Goal: Transaction & Acquisition: Purchase product/service

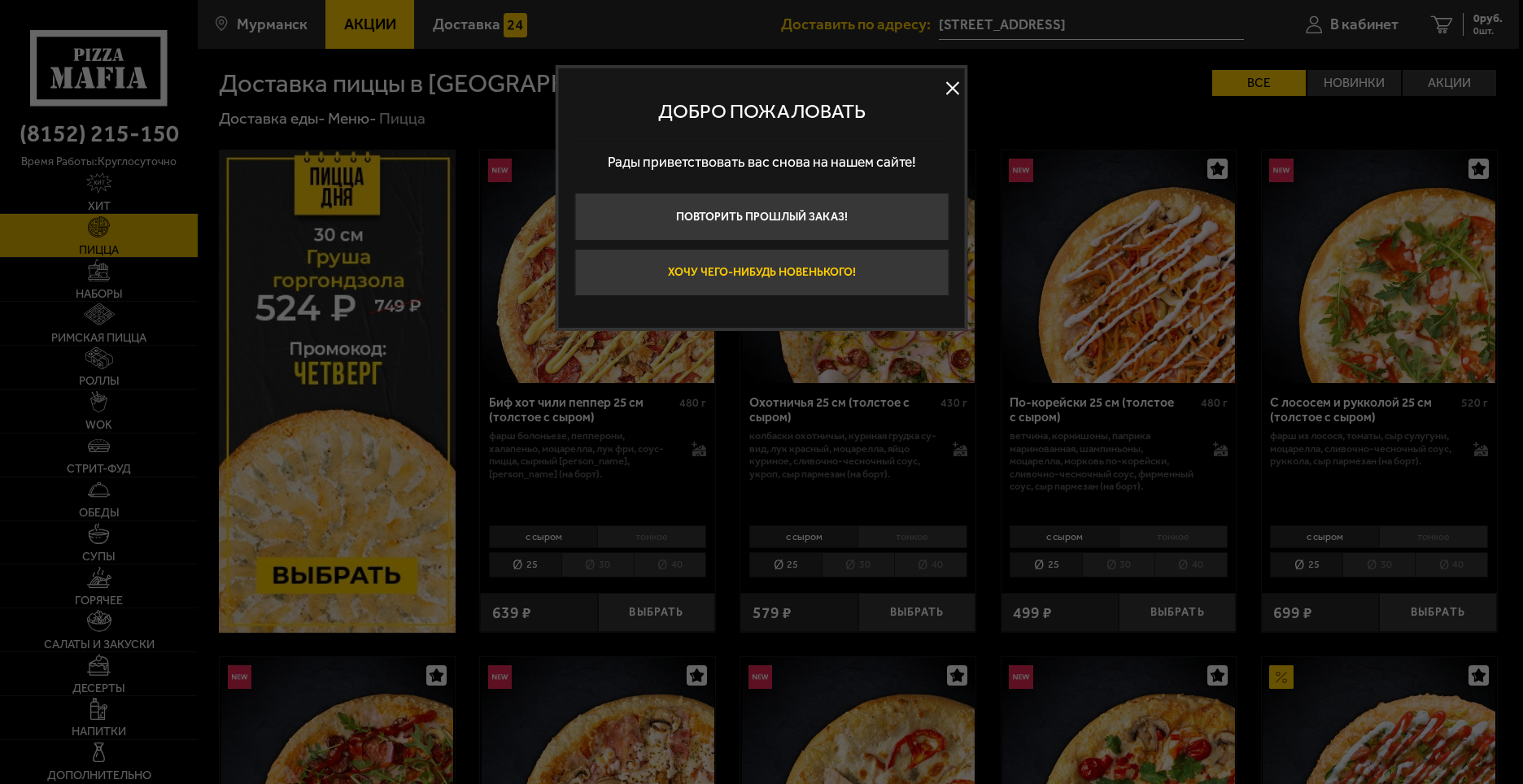
click at [787, 267] on button "Хочу чего-нибудь новенького!" at bounding box center [761, 273] width 374 height 48
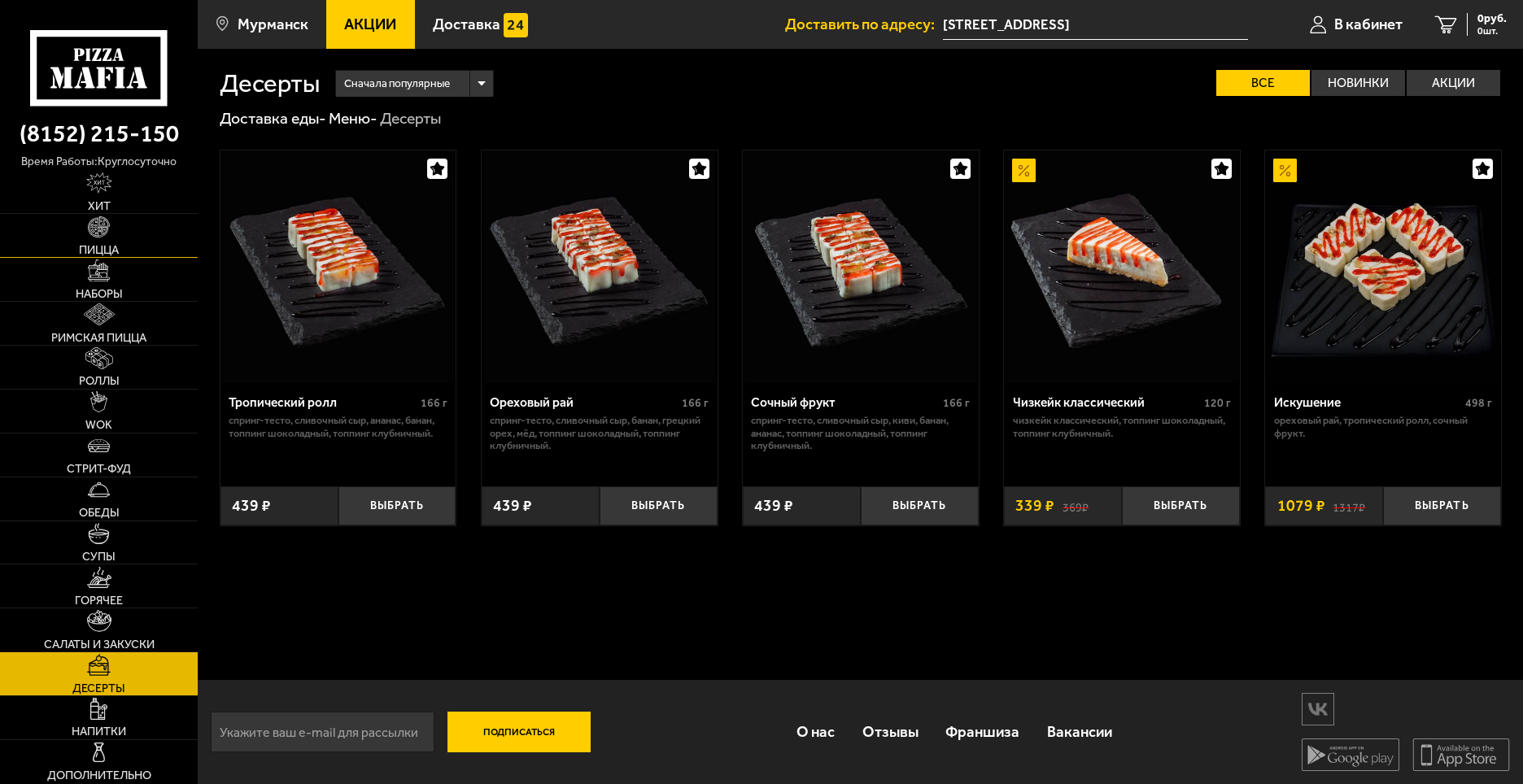
click at [102, 254] on span "Пицца" at bounding box center [98, 249] width 40 height 11
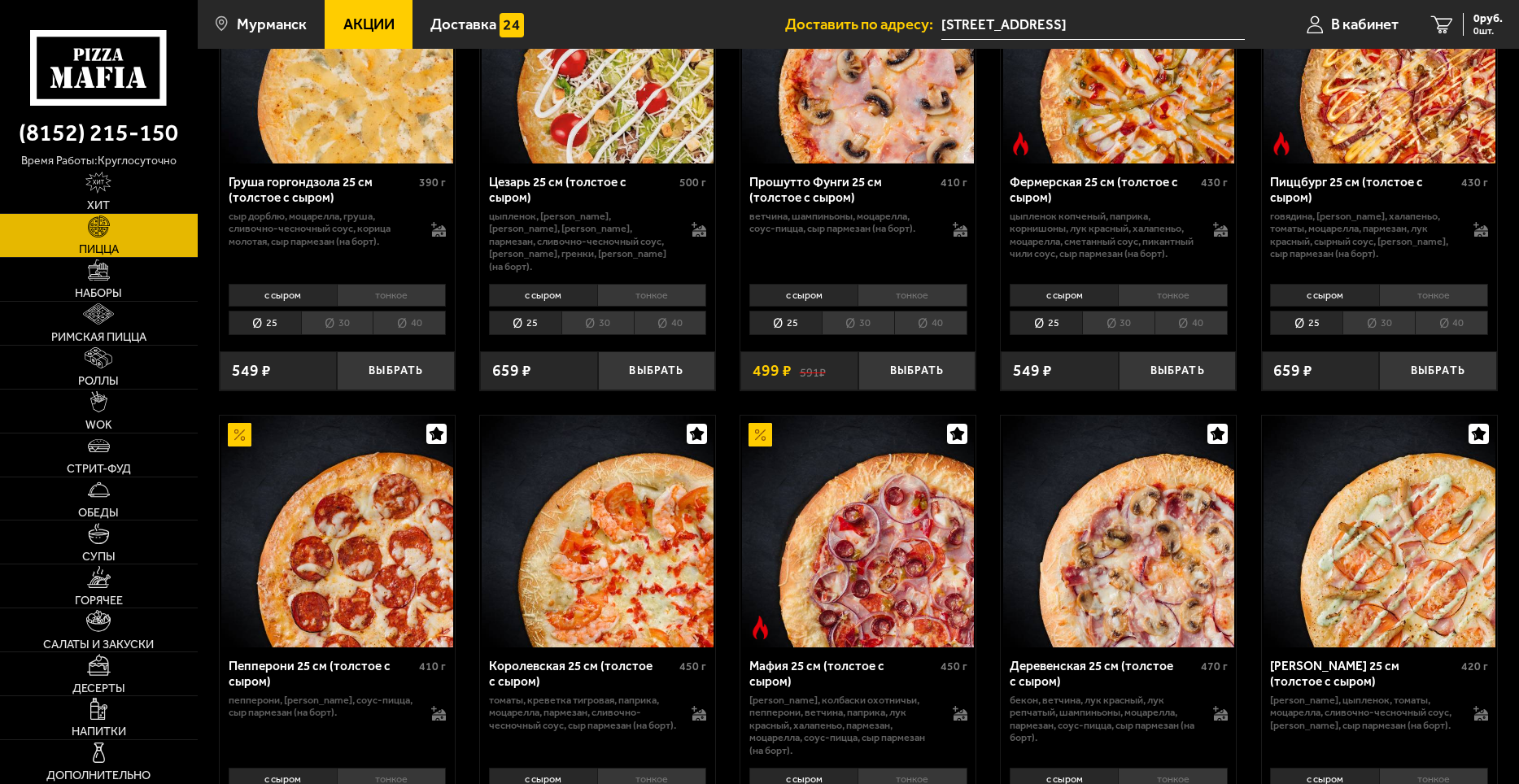
scroll to position [1870, 0]
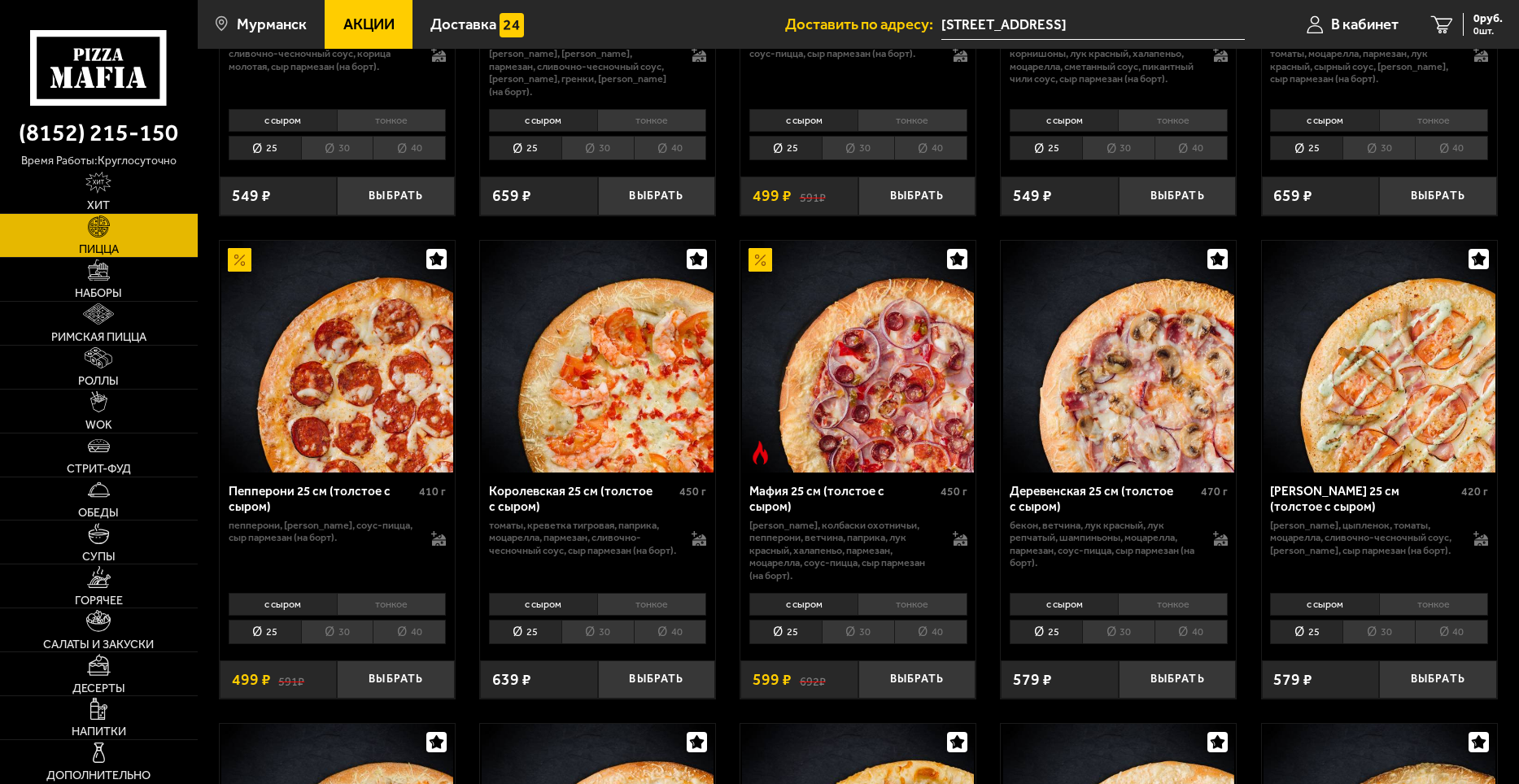
click at [396, 615] on li "тонкое" at bounding box center [390, 604] width 109 height 23
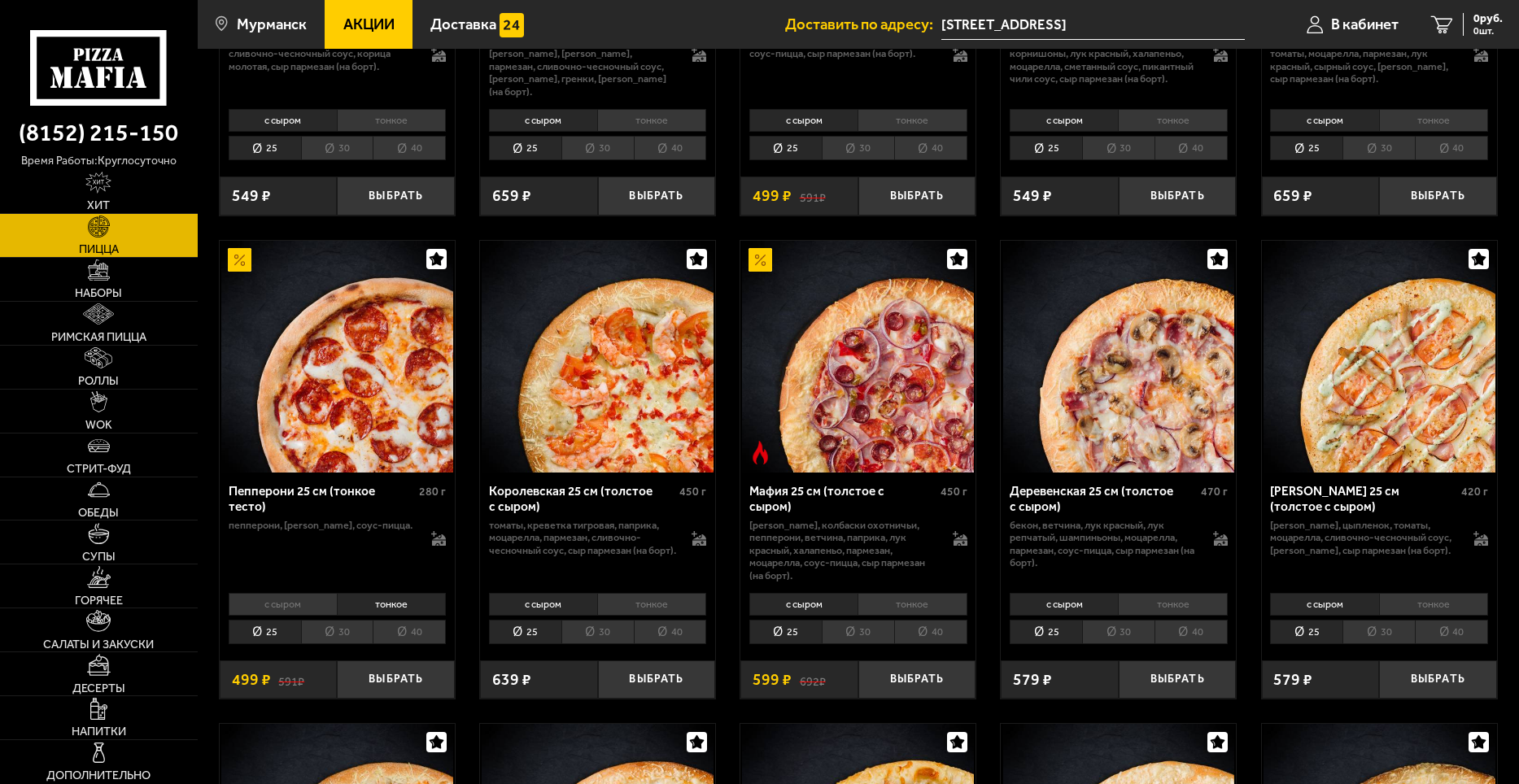
click at [414, 638] on li "40" at bounding box center [409, 632] width 74 height 25
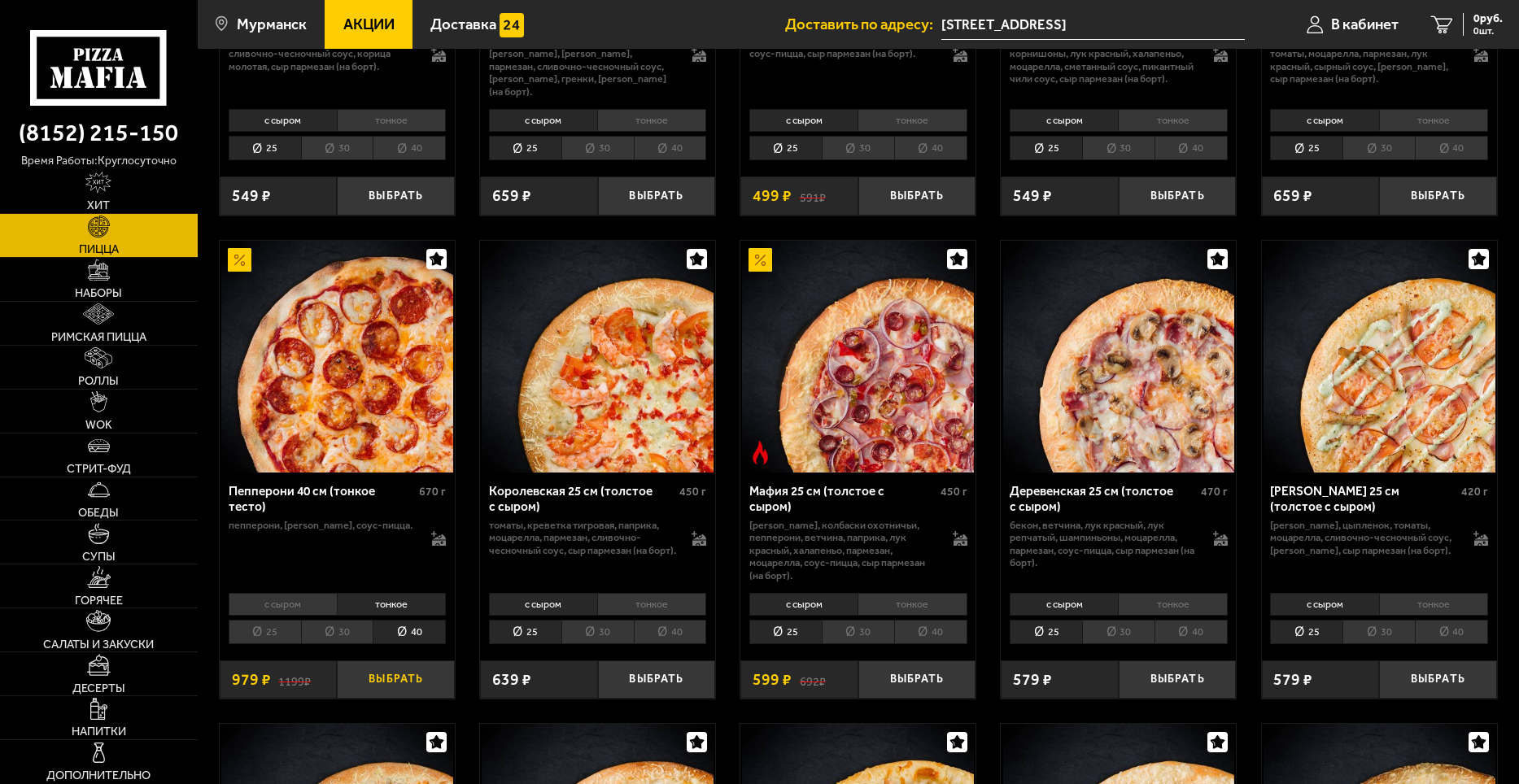
click at [402, 687] on button "Выбрать" at bounding box center [396, 680] width 118 height 39
click at [1479, 21] on span "979 руб." at bounding box center [1481, 18] width 42 height 11
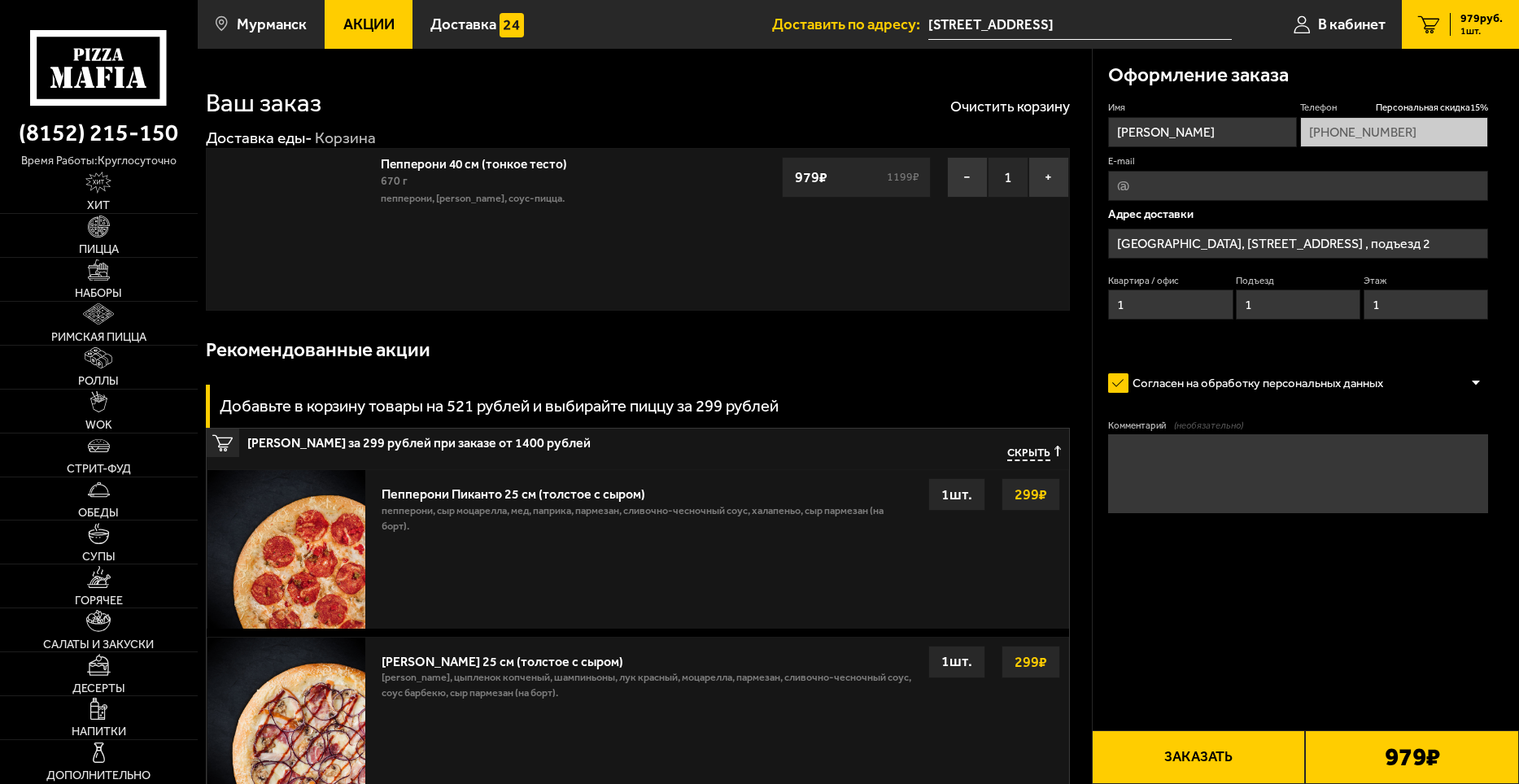
type input "[GEOGRAPHIC_DATA][STREET_ADDRESS]"
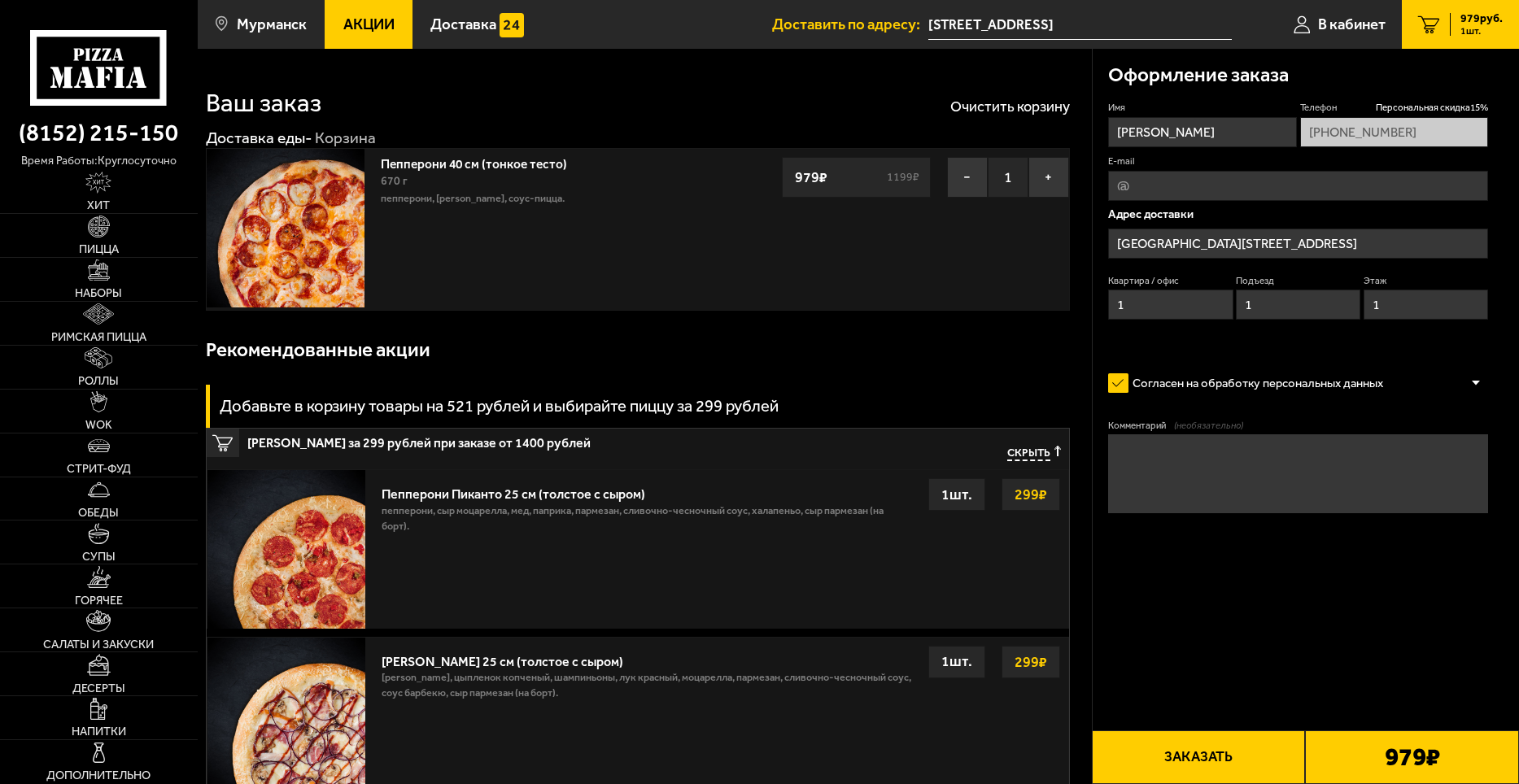
click at [1135, 33] on input "[STREET_ADDRESS]" at bounding box center [1080, 24] width 303 height 30
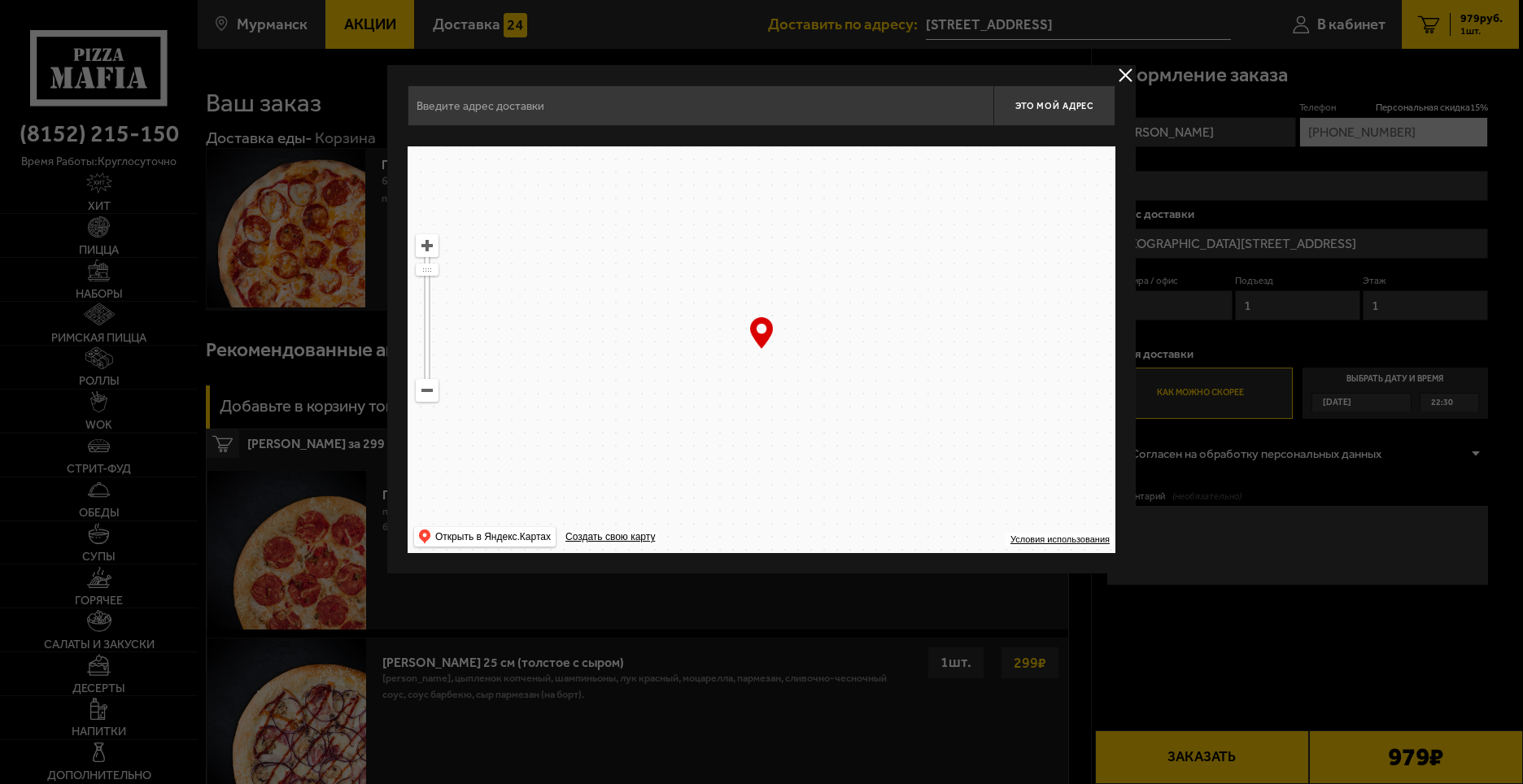
type input "[GEOGRAPHIC_DATA][STREET_ADDRESS]"
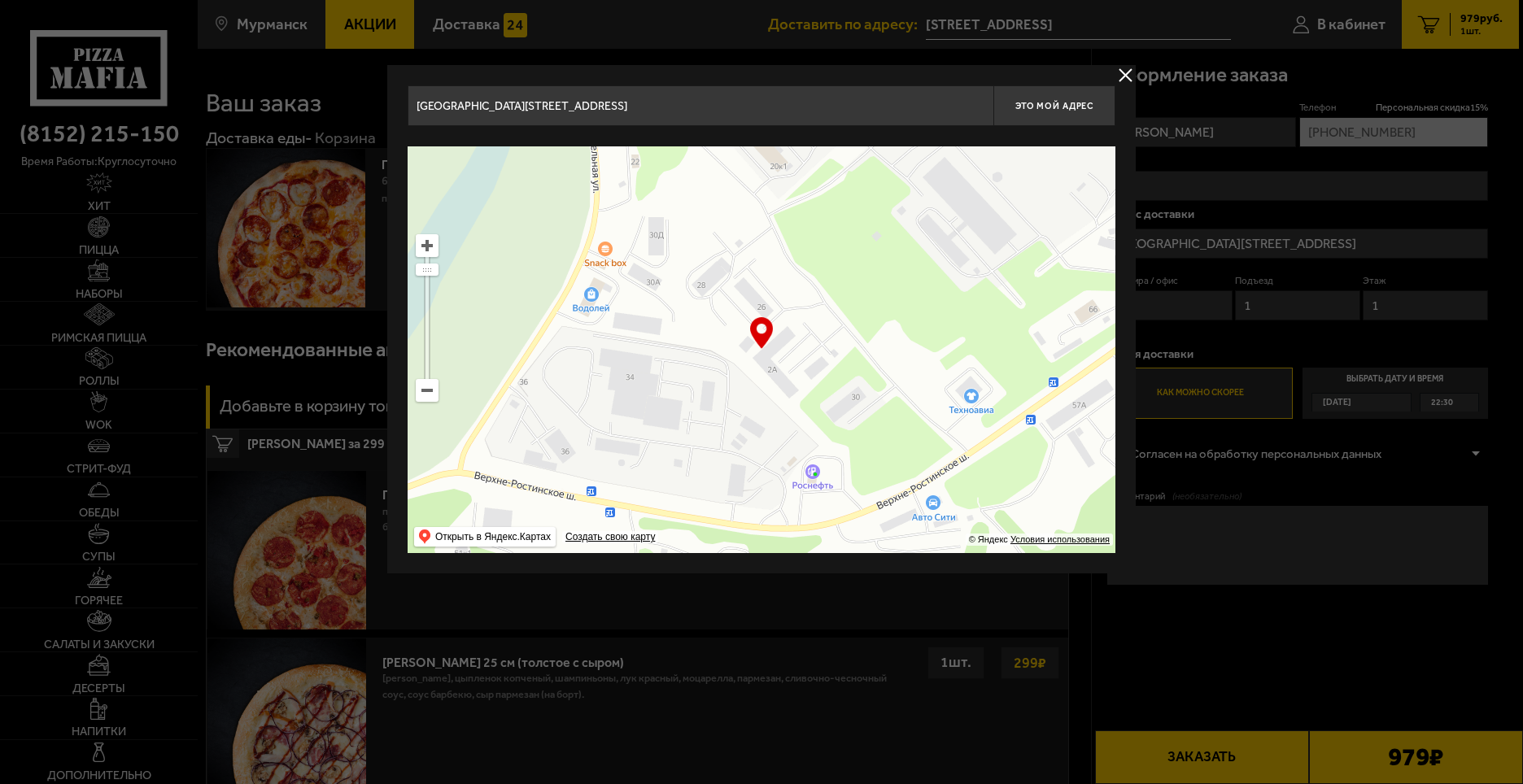
drag, startPoint x: 807, startPoint y: 351, endPoint x: 845, endPoint y: 418, distance: 77.0
click at [845, 419] on ymaps at bounding box center [761, 349] width 708 height 407
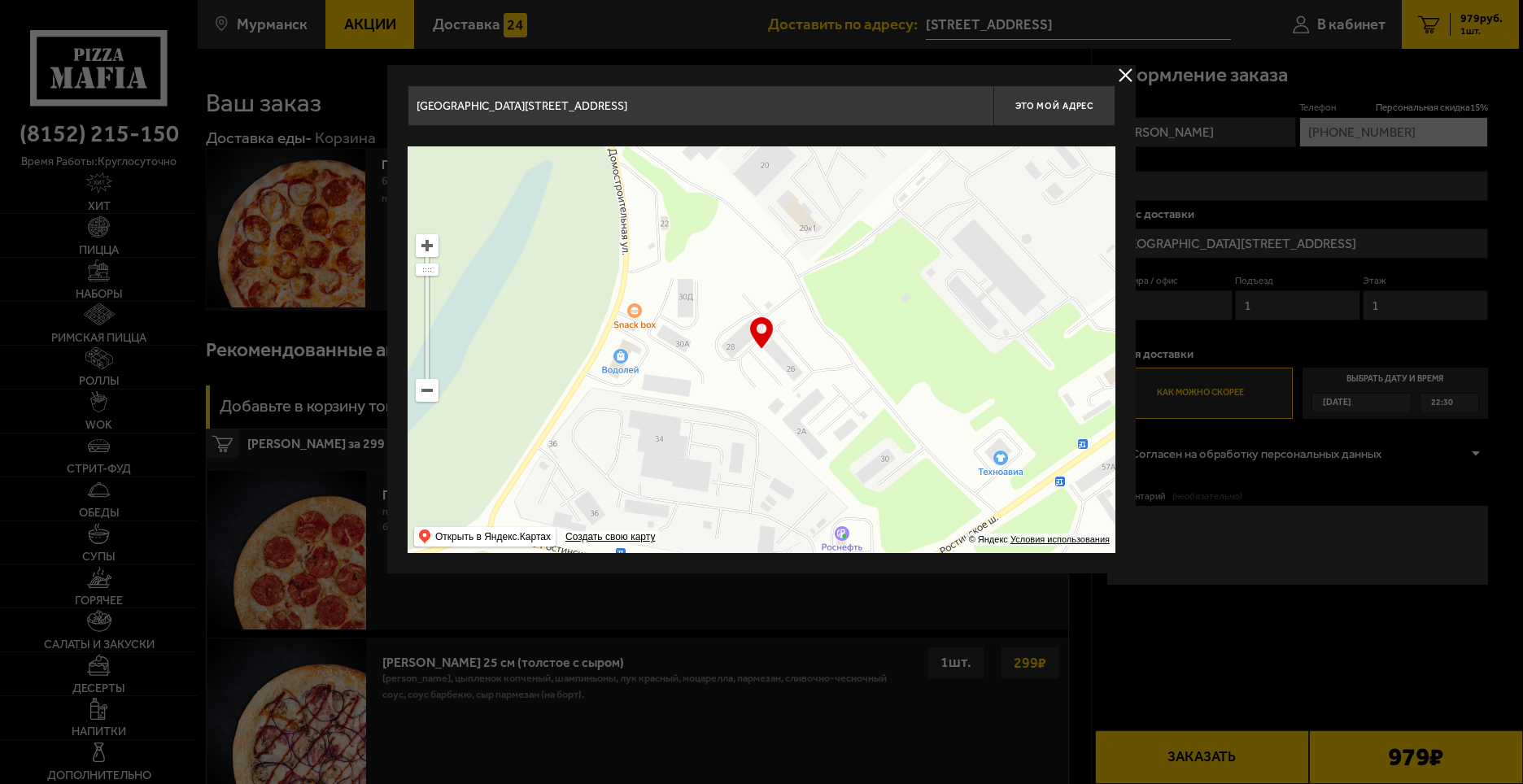
type input "[GEOGRAPHIC_DATA][STREET_ADDRESS]"
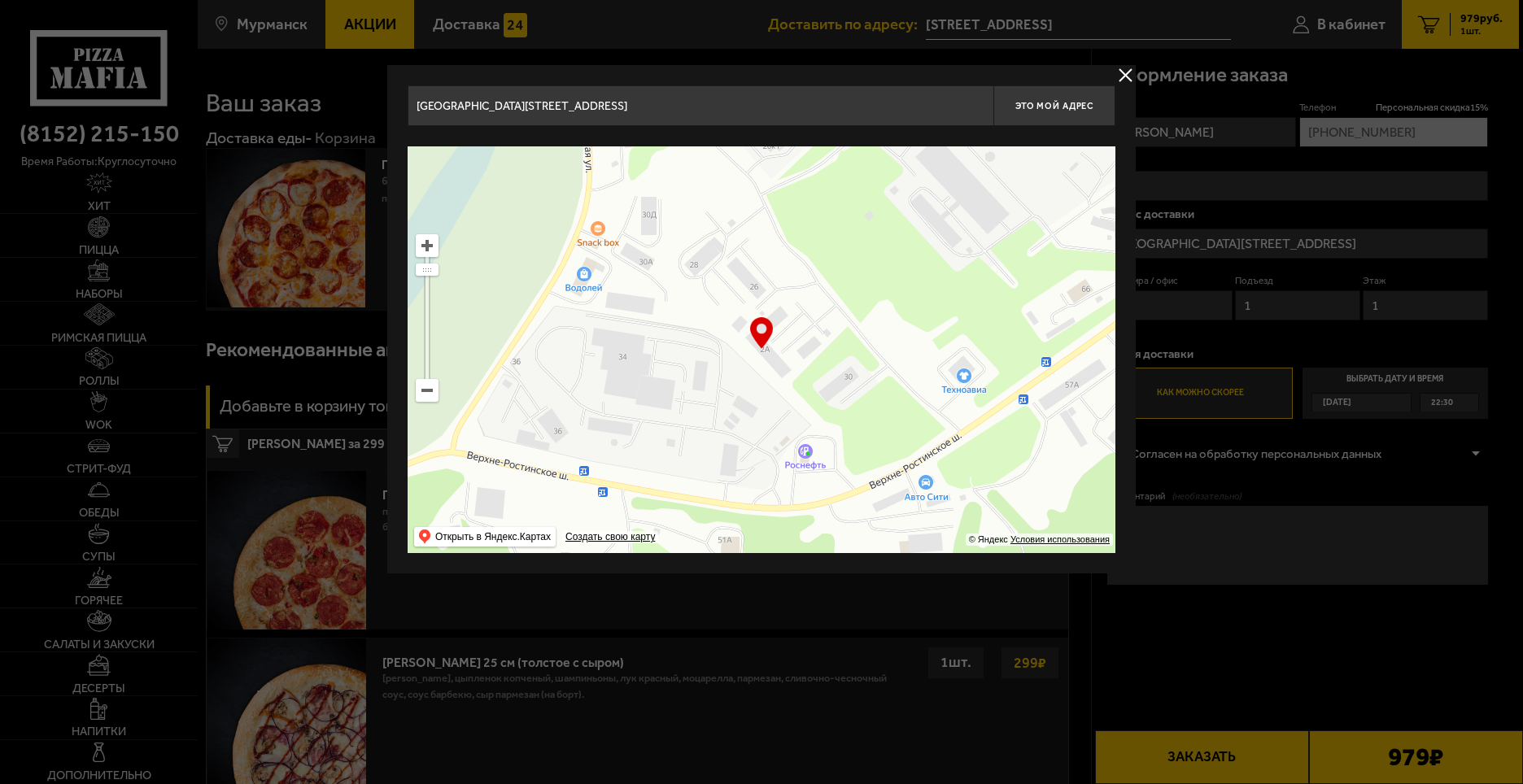
drag, startPoint x: 853, startPoint y: 438, endPoint x: 816, endPoint y: 356, distance: 90.0
click at [816, 356] on ymaps at bounding box center [761, 349] width 708 height 407
type input "[GEOGRAPHIC_DATA][STREET_ADDRESS]"
click at [1048, 103] on span "Это мой адрес" at bounding box center [1054, 106] width 78 height 10
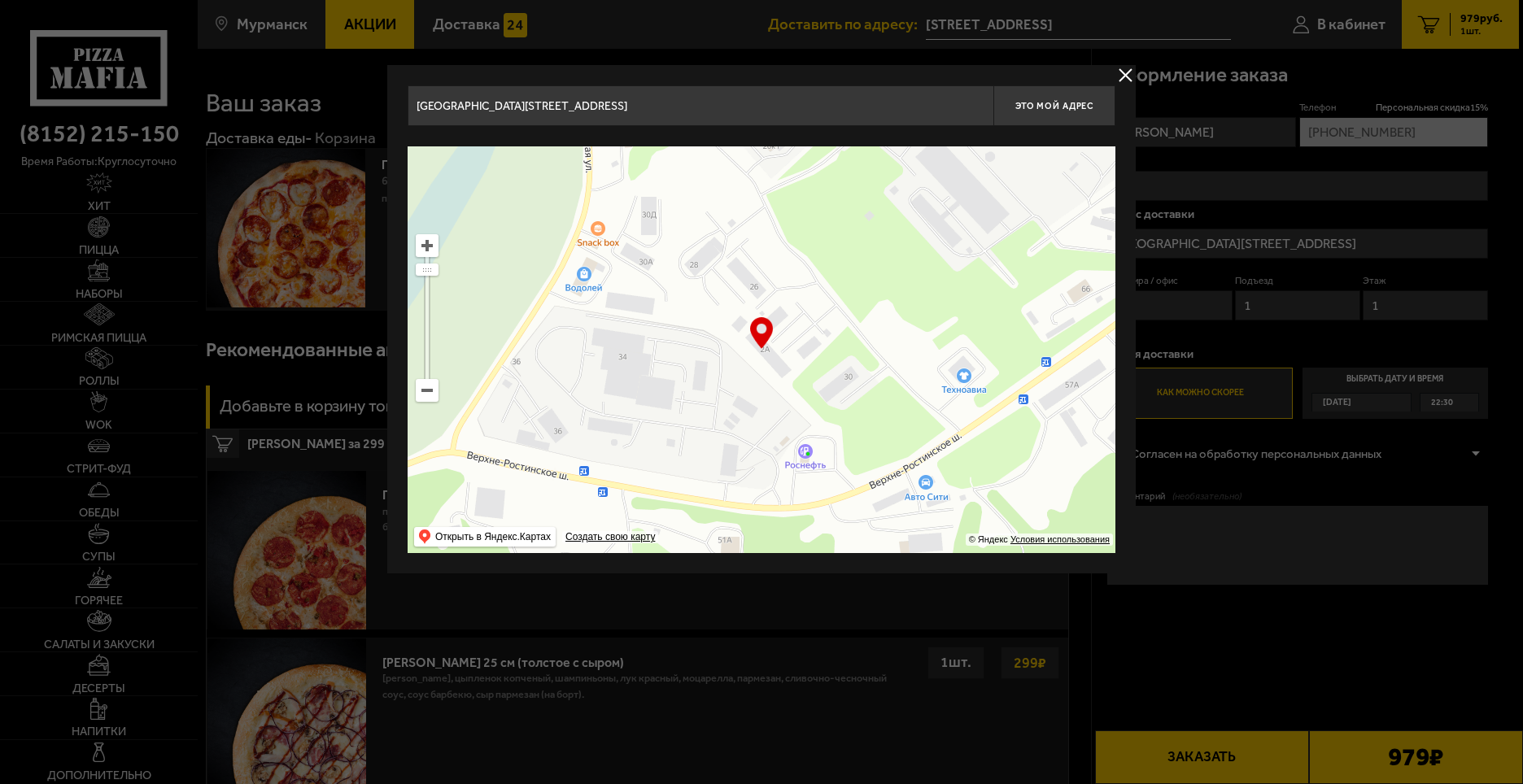
type input "[GEOGRAPHIC_DATA][STREET_ADDRESS]"
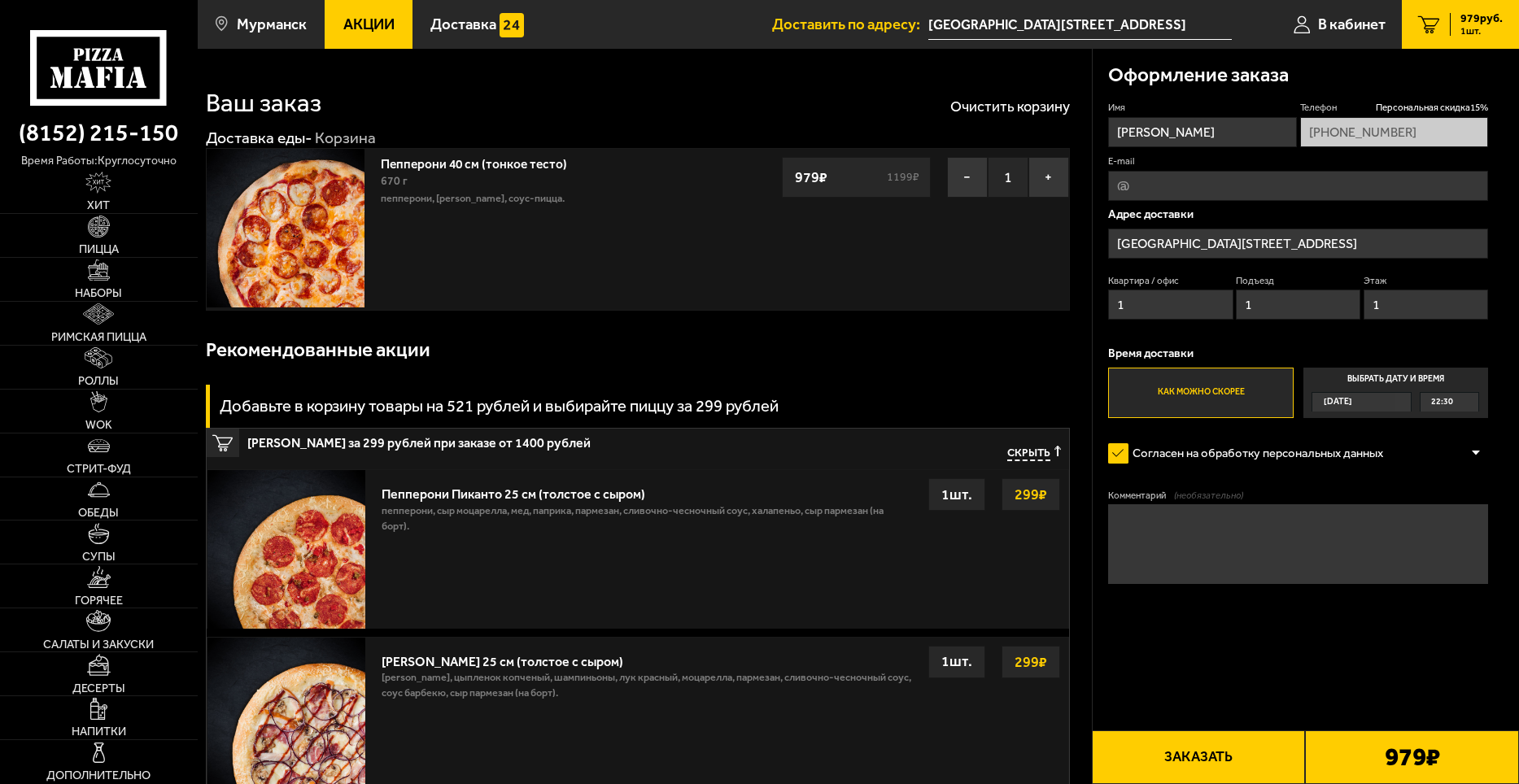
click at [1263, 771] on button "Заказать" at bounding box center [1199, 757] width 214 height 54
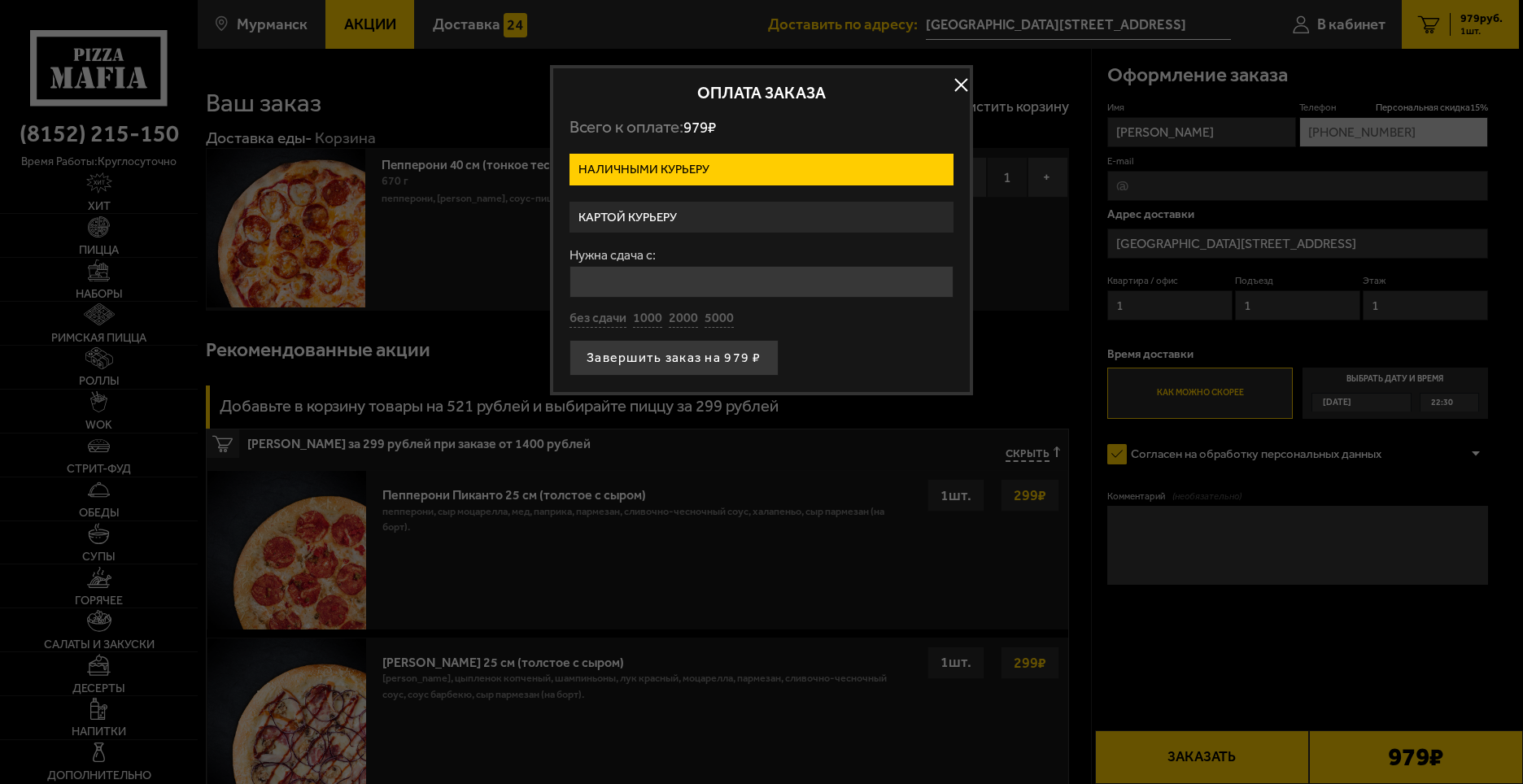
click at [651, 221] on label "Картой курьеру" at bounding box center [761, 217] width 384 height 32
click at [0, 0] on input "Картой курьеру" at bounding box center [0, 0] width 0 height 0
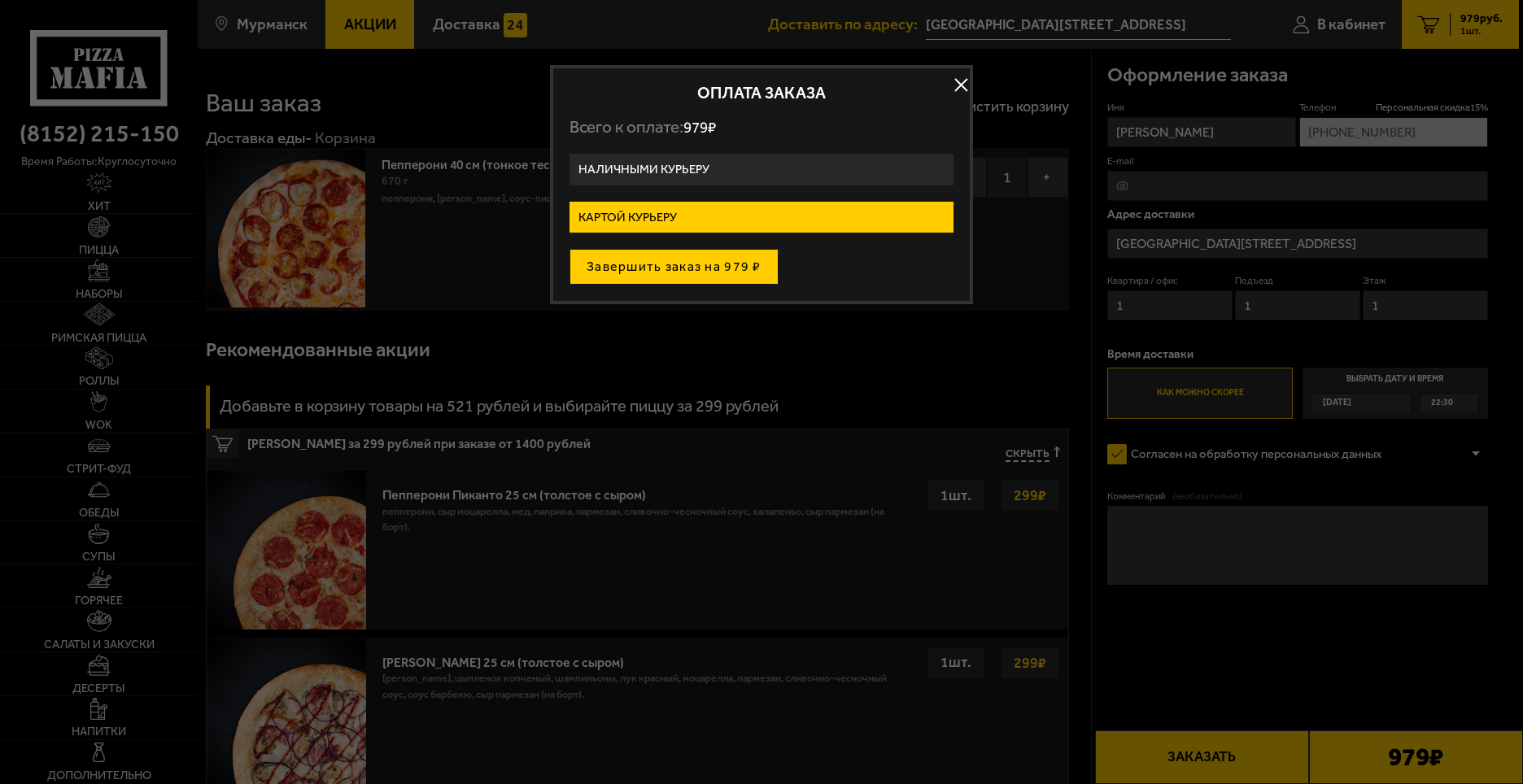
click at [708, 258] on button "Завершить заказ на 979 ₽" at bounding box center [674, 267] width 209 height 36
